Goal: Navigation & Orientation: Find specific page/section

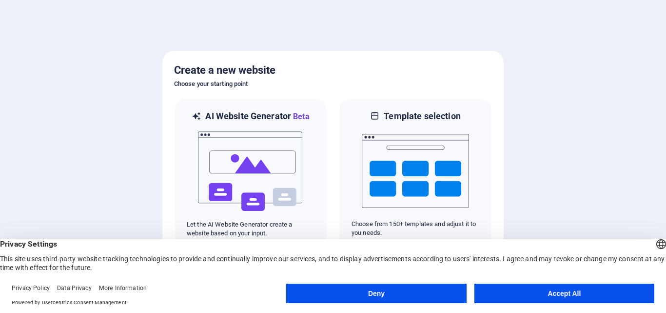
click at [401, 298] on button "Deny" at bounding box center [376, 293] width 180 height 20
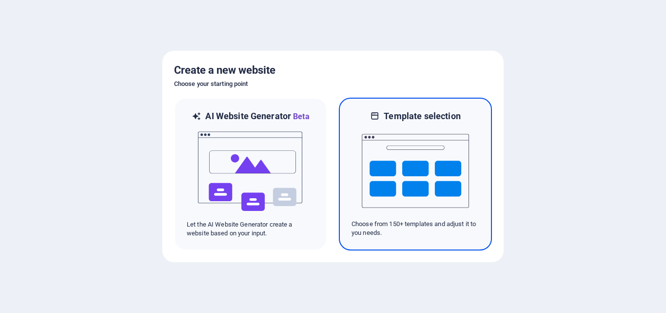
click at [404, 179] on img at bounding box center [415, 171] width 107 height 98
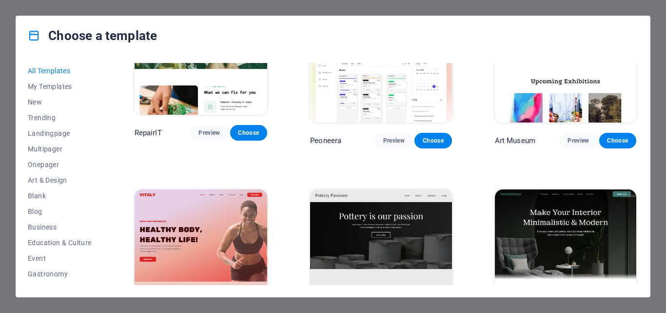
scroll to position [244, 0]
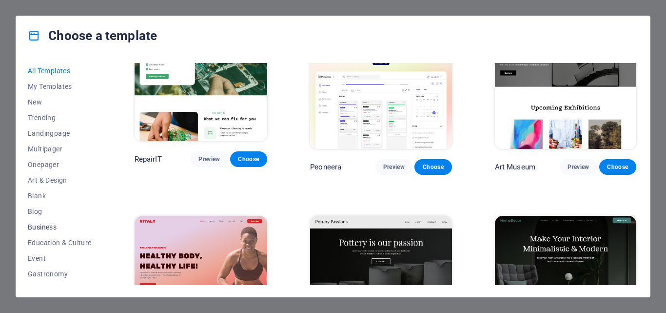
click at [38, 227] on span "Business" at bounding box center [60, 227] width 64 height 8
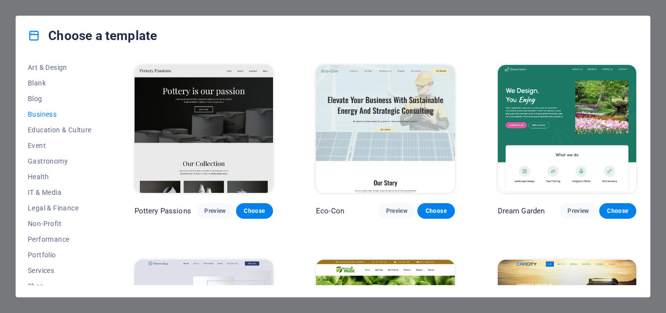
scroll to position [146, 0]
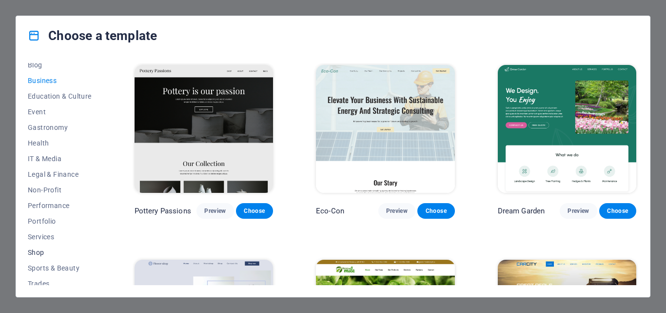
click at [41, 253] on span "Shop" at bounding box center [60, 252] width 64 height 8
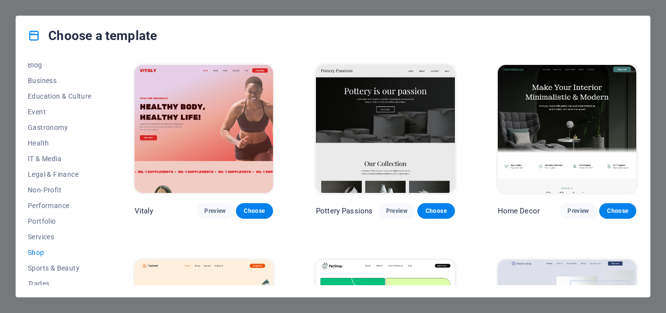
click at [38, 249] on span "Shop" at bounding box center [60, 252] width 64 height 8
click at [42, 234] on span "Services" at bounding box center [60, 237] width 64 height 8
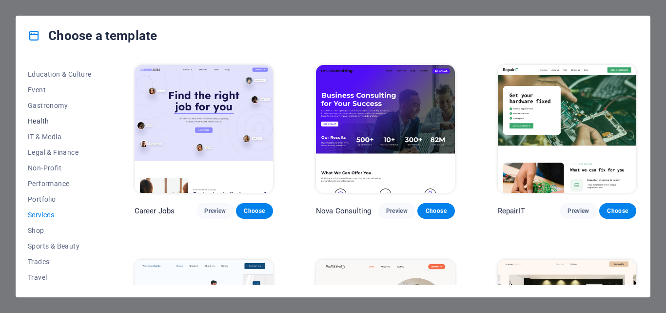
scroll to position [184, 0]
click at [38, 216] on span "Shop" at bounding box center [60, 215] width 64 height 8
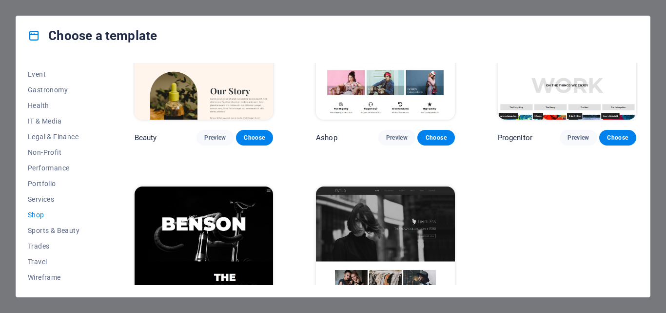
scroll to position [513, 0]
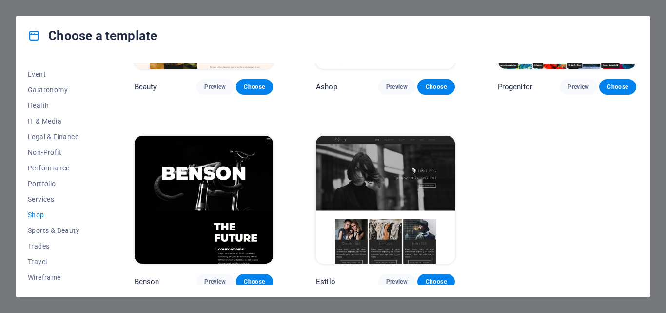
click at [0, 57] on div "Choose a template All Templates My Templates New Trending Landingpage Multipage…" at bounding box center [333, 156] width 666 height 313
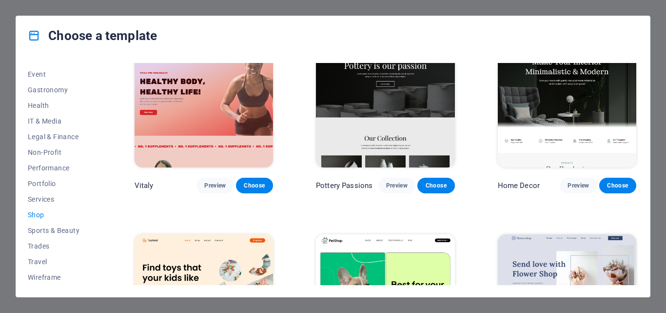
scroll to position [0, 0]
